Goal: Find specific page/section: Find specific page/section

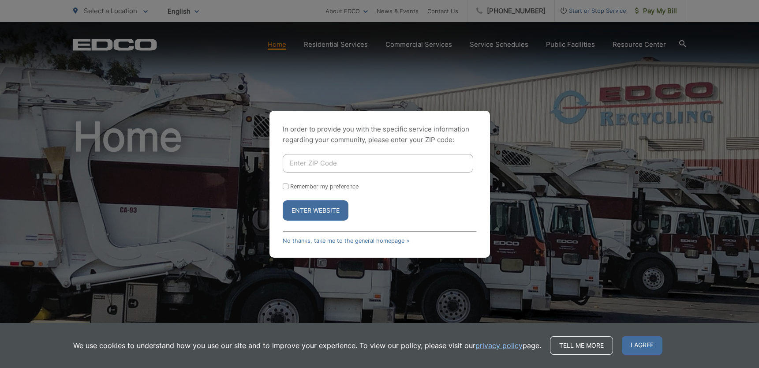
click at [563, 43] on div "In order to provide you with the specific service information regarding your co…" at bounding box center [379, 184] width 759 height 368
click at [385, 240] on link "No thanks, take me to the general homepage >" at bounding box center [346, 240] width 127 height 7
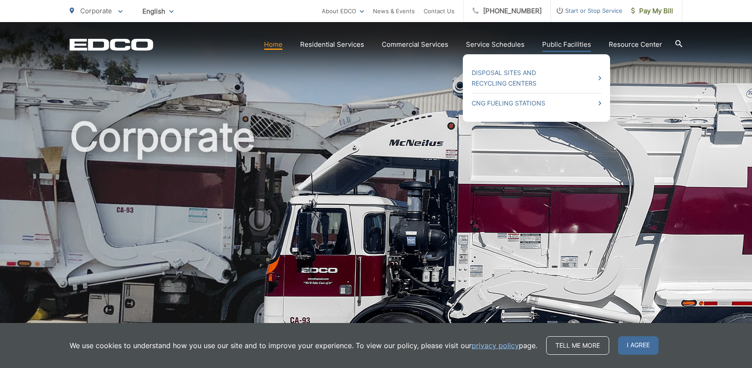
click at [562, 44] on link "Public Facilities" at bounding box center [566, 44] width 49 height 11
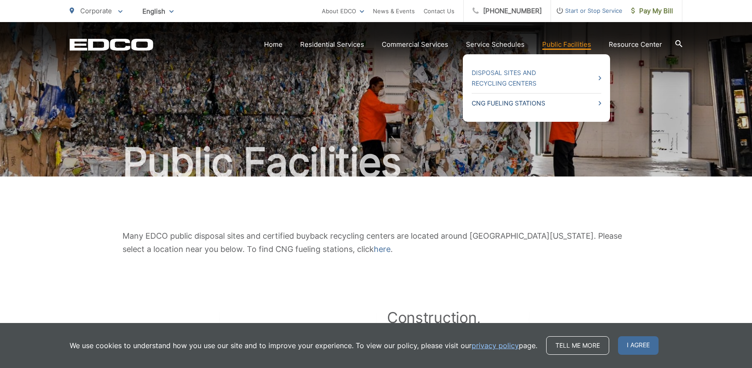
click at [601, 103] on icon at bounding box center [600, 103] width 3 height 4
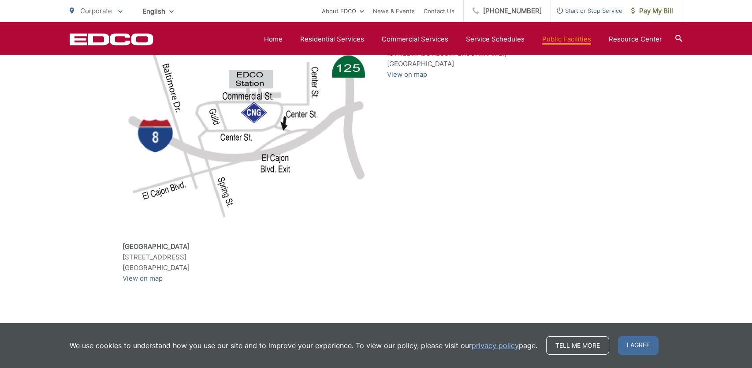
scroll to position [719, 0]
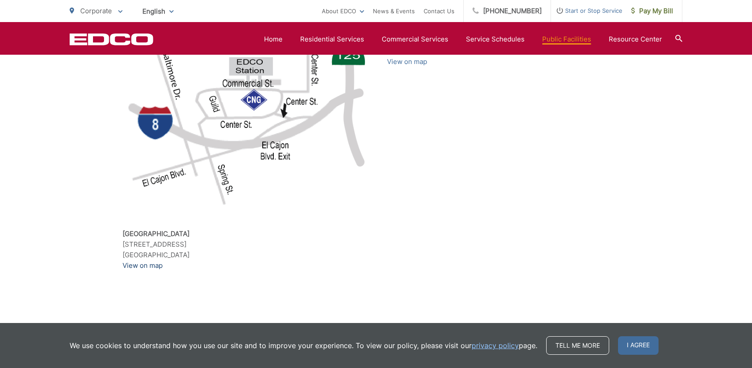
click at [144, 260] on link "View on map" at bounding box center [143, 265] width 40 height 11
